Goal: Transaction & Acquisition: Purchase product/service

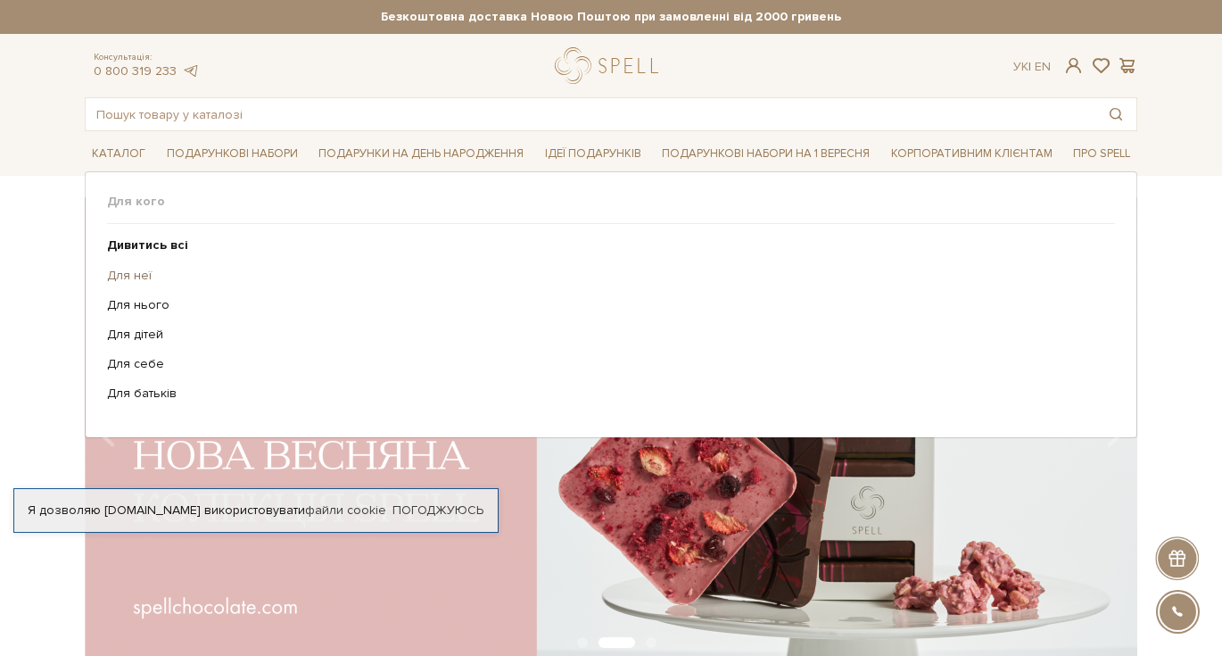
click at [137, 269] on link "Для неї" at bounding box center [604, 276] width 995 height 16
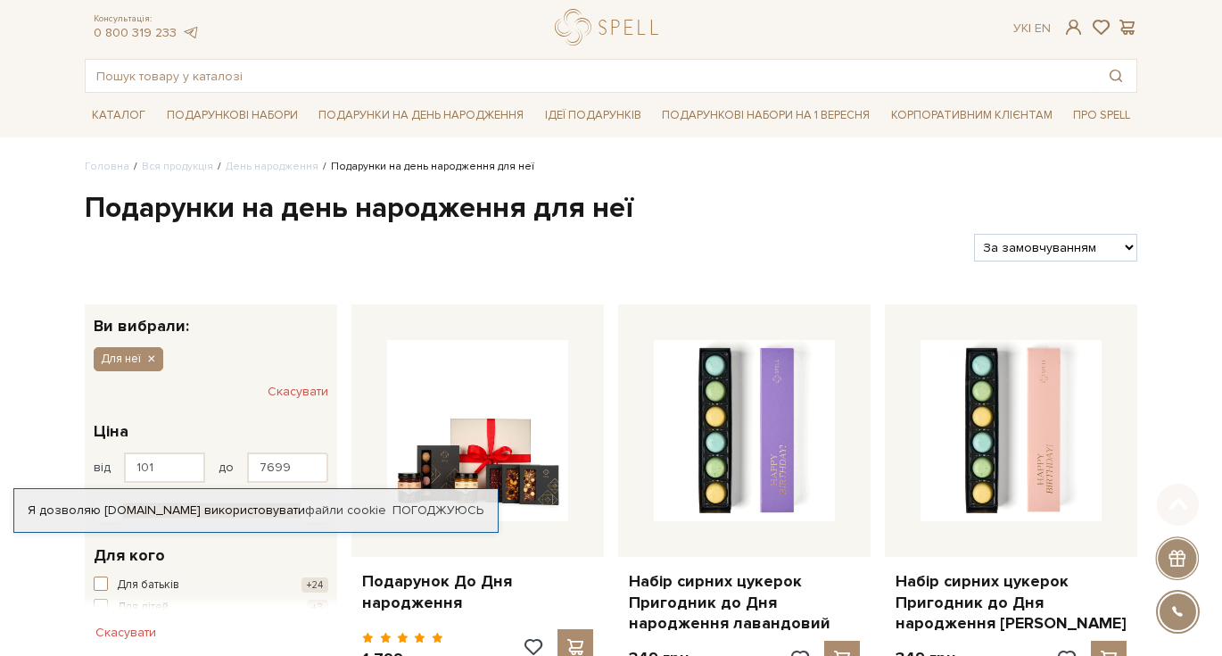
scroll to position [23, 0]
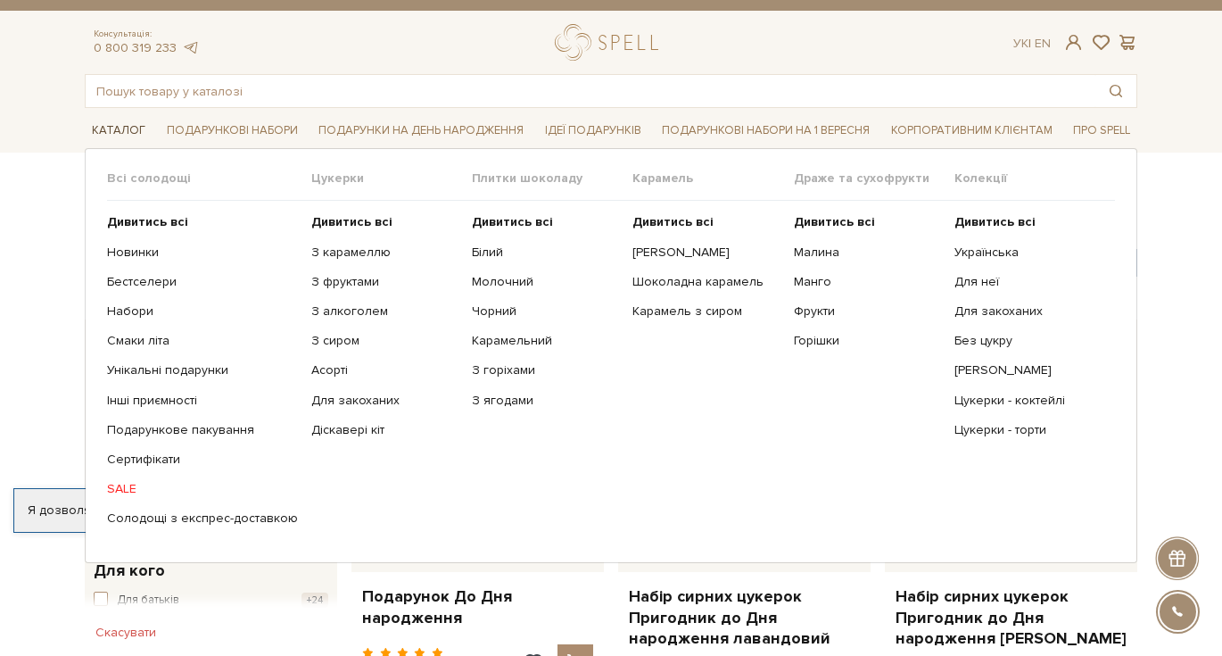
click at [125, 134] on link "Каталог" at bounding box center [119, 131] width 68 height 28
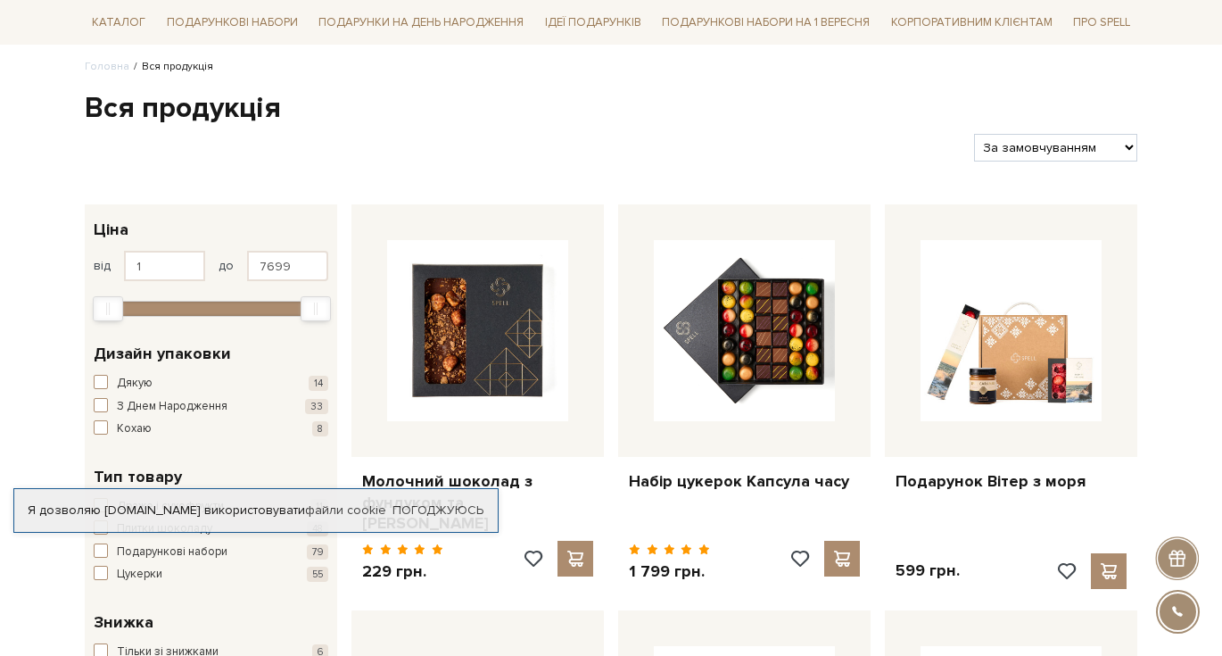
scroll to position [174, 0]
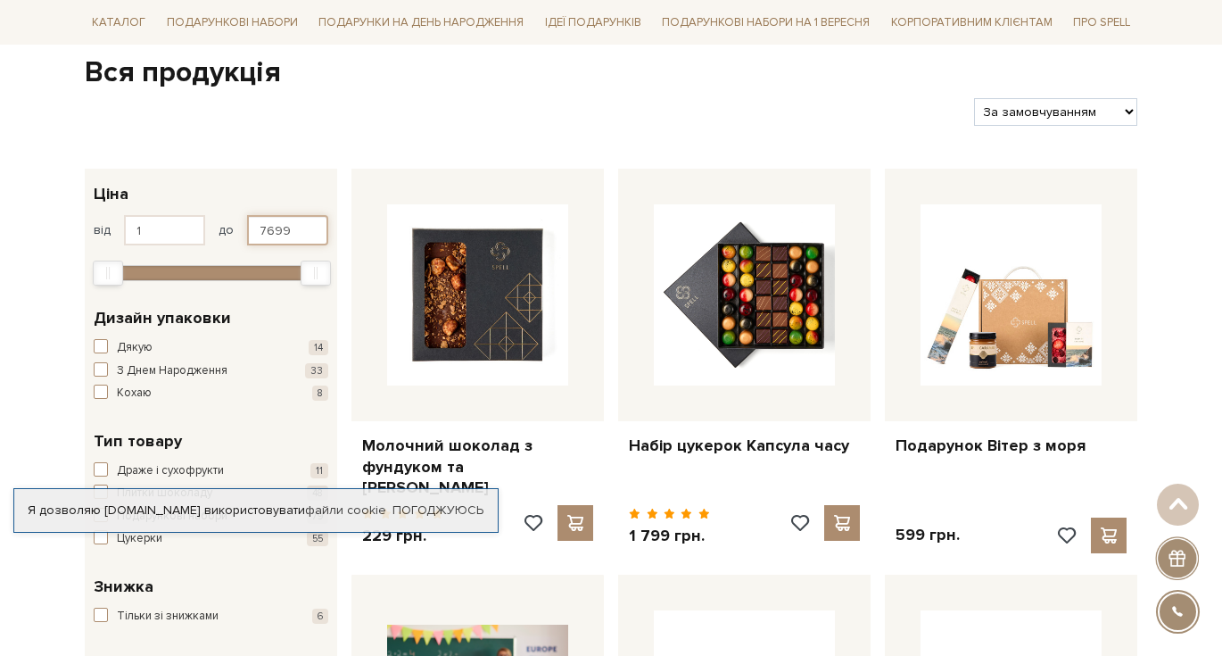
drag, startPoint x: 294, startPoint y: 236, endPoint x: 240, endPoint y: 233, distance: 54.5
click at [240, 233] on div "від 1 до 7699" at bounding box center [211, 230] width 235 height 30
type input "300"
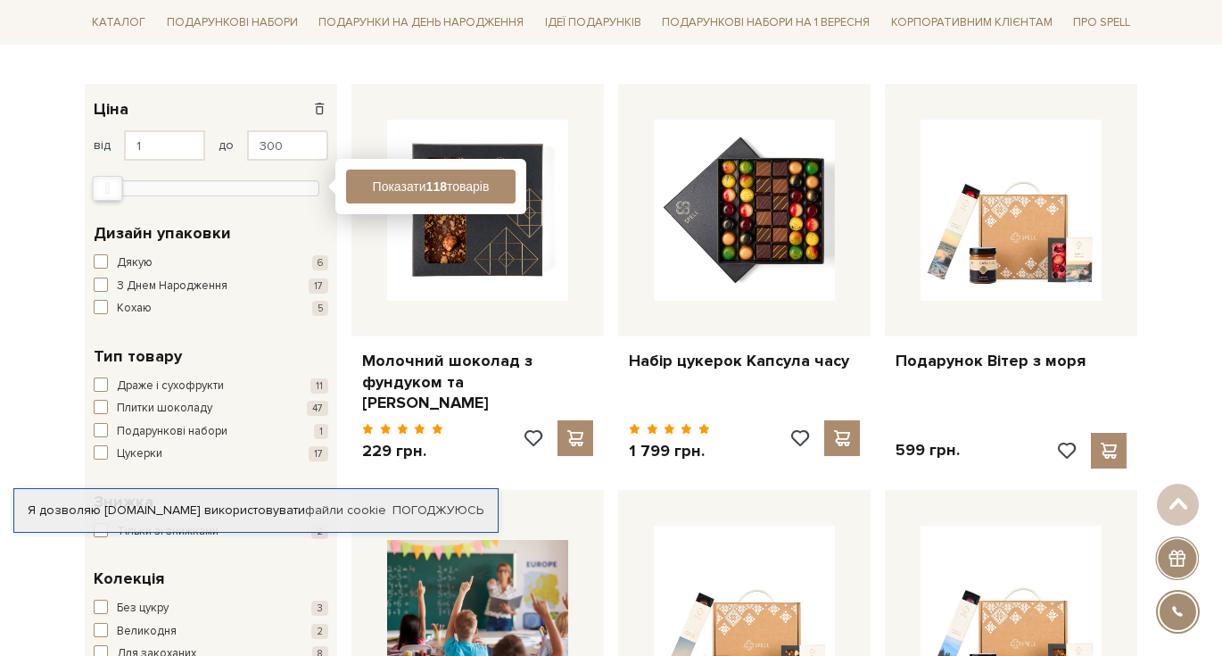
scroll to position [266, 0]
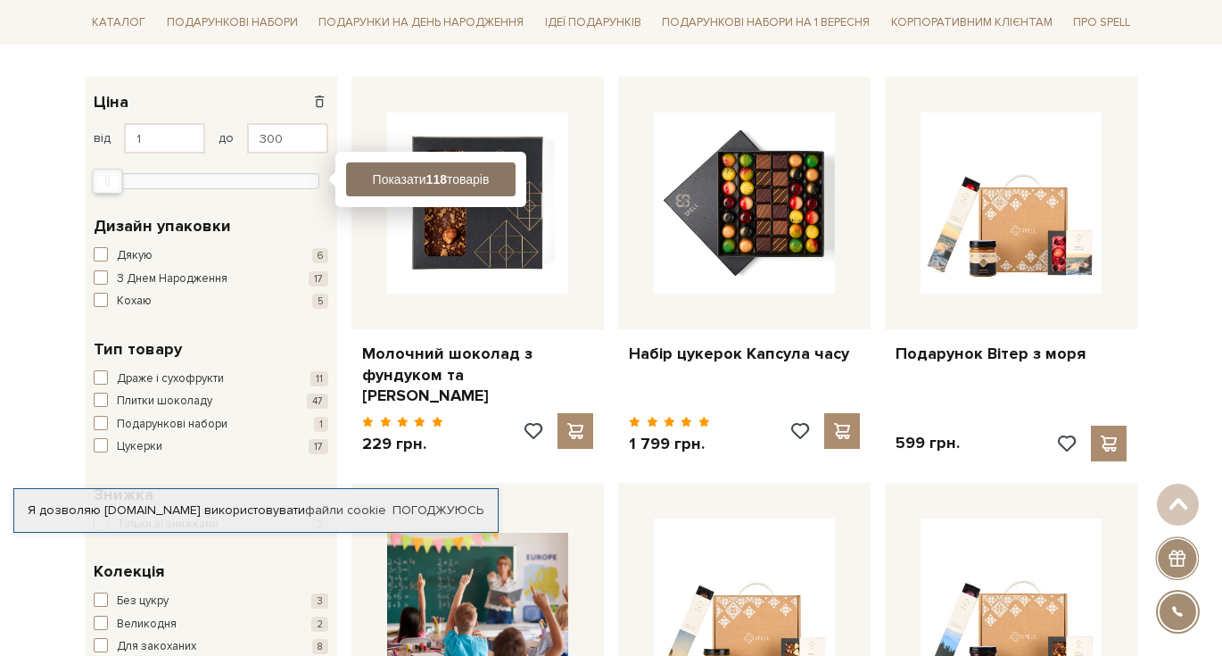
click at [444, 169] on button "Показати 118 товарів" at bounding box center [431, 179] width 170 height 34
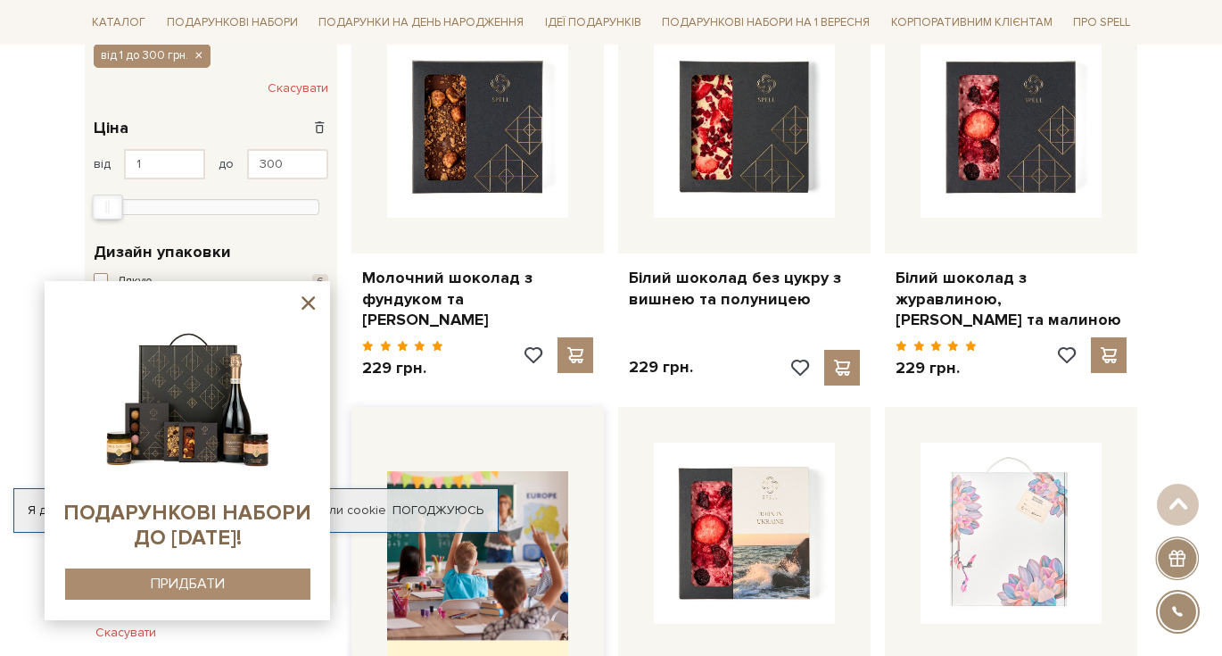
scroll to position [339, 0]
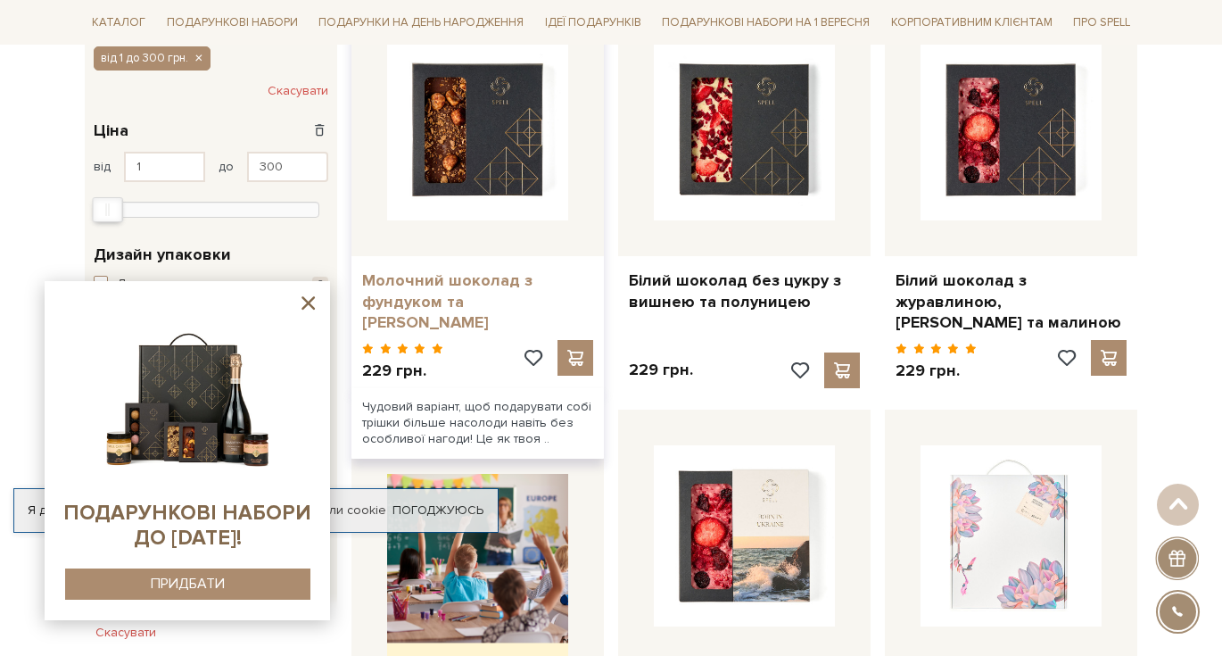
click at [464, 302] on link "Молочний шоколад з фундуком та [PERSON_NAME]" at bounding box center [477, 301] width 231 height 62
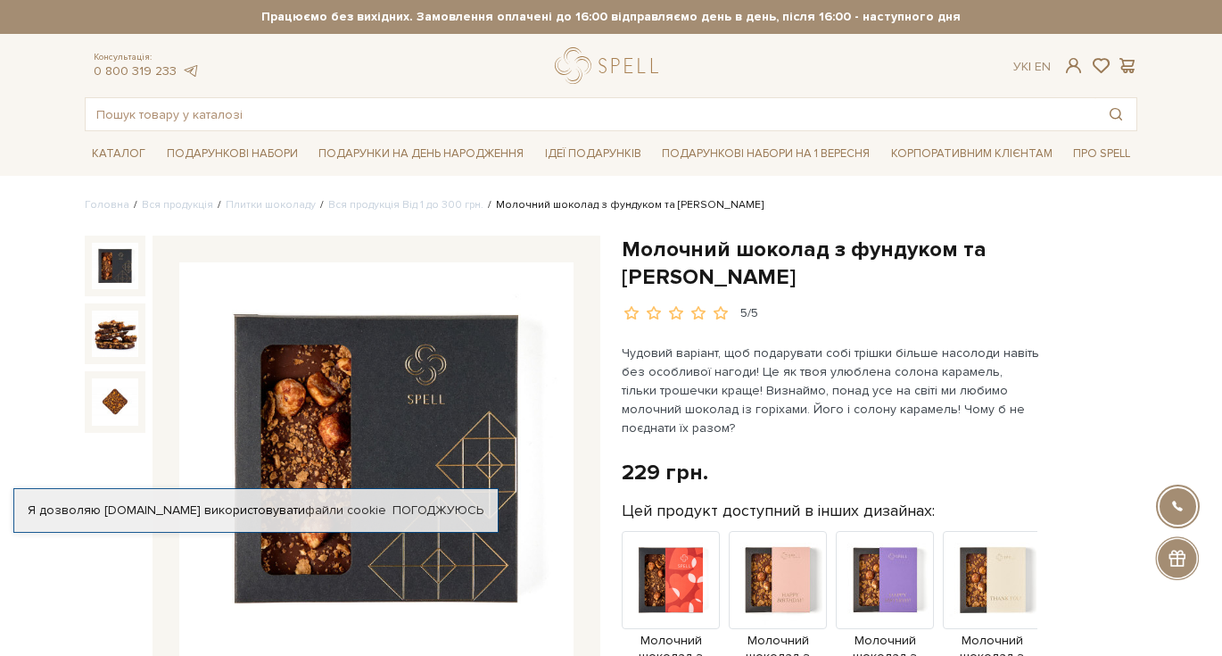
drag, startPoint x: 749, startPoint y: 277, endPoint x: 619, endPoint y: 253, distance: 131.6
copy h1 "Молочний шоколад з фундуком та [PERSON_NAME]"
